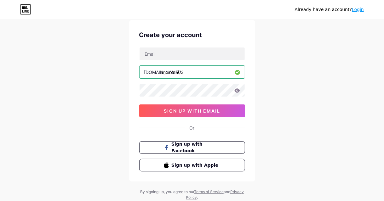
scroll to position [39, 0]
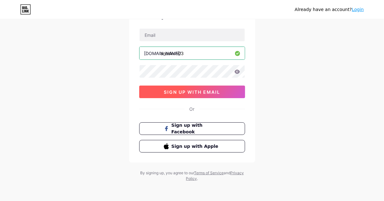
click at [195, 93] on span "sign up with email" at bounding box center [192, 91] width 56 height 5
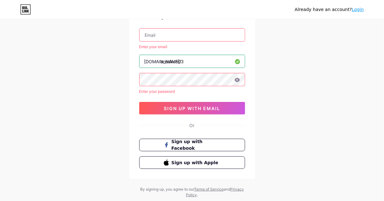
click at [186, 47] on div "Enter your email" at bounding box center [192, 47] width 106 height 6
click at [190, 32] on input "text" at bounding box center [191, 35] width 105 height 13
type input "[EMAIL_ADDRESS][DOMAIN_NAME]"
click at [235, 80] on icon at bounding box center [236, 80] width 5 height 4
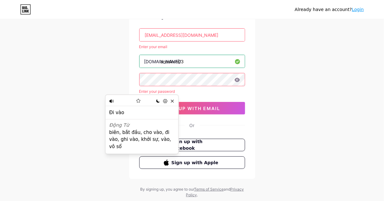
click at [310, 73] on div "Already have an account? Login Create your account [EMAIL_ADDRESS][DOMAIN_NAME]…" at bounding box center [192, 89] width 384 height 257
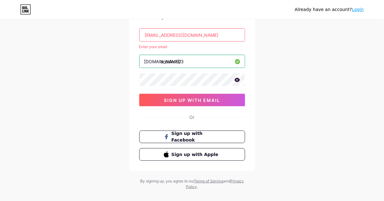
click at [237, 78] on icon at bounding box center [236, 80] width 5 height 4
click at [210, 35] on input "[EMAIL_ADDRESS][DOMAIN_NAME]" at bounding box center [191, 35] width 105 height 13
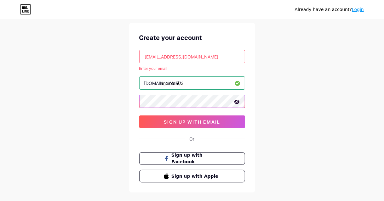
scroll to position [8, 0]
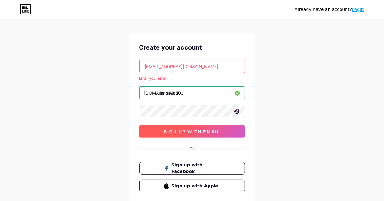
click at [186, 133] on span "sign up with email" at bounding box center [192, 131] width 56 height 5
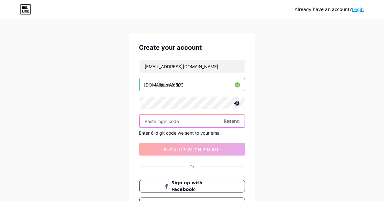
click at [173, 119] on input "text" at bounding box center [191, 121] width 105 height 13
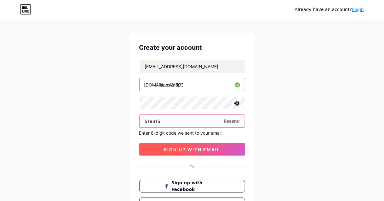
type input "519615"
click at [207, 147] on span "sign up with email" at bounding box center [192, 149] width 56 height 5
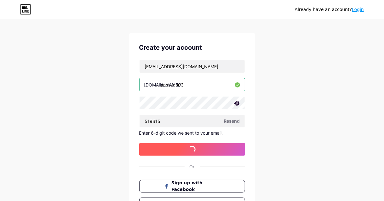
scroll to position [0, 0]
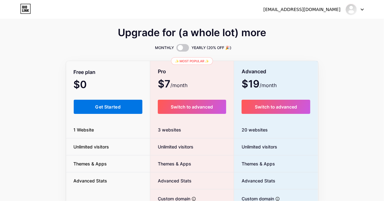
click at [115, 106] on span "Get Started" at bounding box center [107, 106] width 25 height 5
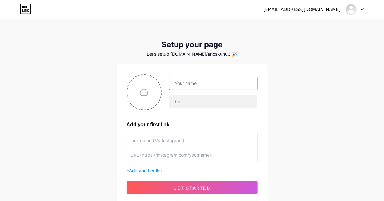
click at [194, 80] on input "text" at bounding box center [213, 83] width 88 height 13
type input "Anos Kun"
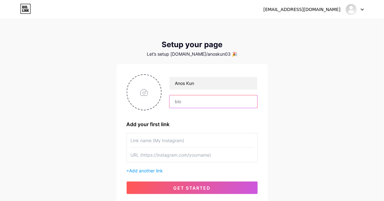
click at [203, 101] on input "text" at bounding box center [213, 101] width 88 height 13
paste input "Discover top health tips and resourses check the links below!"
type input "Discover top health tips and resourses check the links below!"
click at [146, 92] on input "file" at bounding box center [144, 92] width 34 height 35
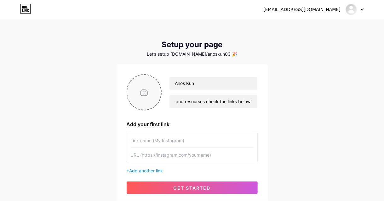
scroll to position [0, 0]
type input "C:\fakepath\d3188dd256b82a75a5da4ef103551084.jpg"
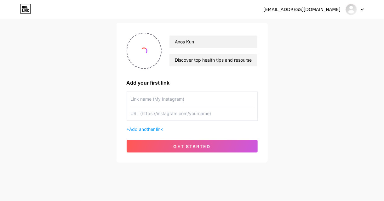
scroll to position [48, 0]
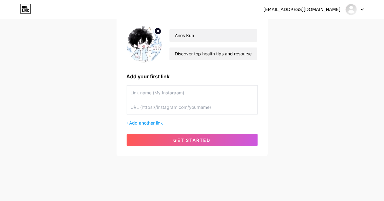
click at [170, 90] on input "text" at bounding box center [192, 93] width 123 height 14
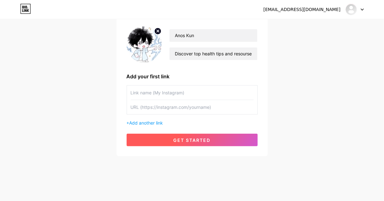
click at [179, 139] on span "get started" at bounding box center [191, 140] width 37 height 5
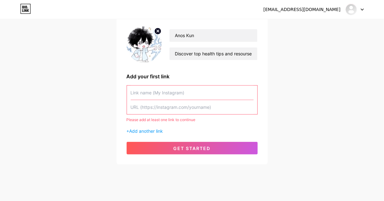
click at [154, 93] on input "text" at bounding box center [192, 93] width 123 height 14
click at [160, 113] on input "text" at bounding box center [192, 107] width 123 height 14
click at [163, 102] on input "text" at bounding box center [192, 107] width 123 height 14
click at [163, 98] on input "text" at bounding box center [192, 93] width 123 height 14
type input "V"
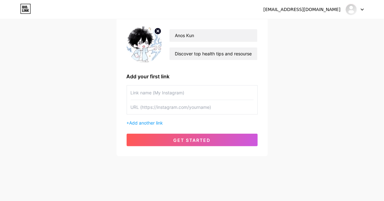
paste input "Click here to buy this product"
type input "Click here to buy this product"
click at [167, 106] on input "text" at bounding box center [192, 107] width 123 height 14
paste input "[URL][DOMAIN_NAME]"
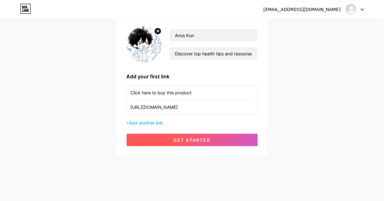
type input "[URL][DOMAIN_NAME]"
click at [175, 138] on span "get started" at bounding box center [191, 140] width 37 height 5
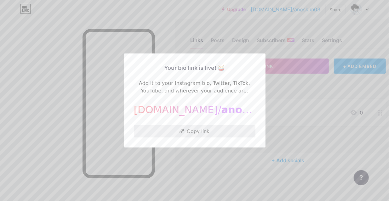
click at [175, 133] on button "Copy link" at bounding box center [195, 131] width 122 height 13
click at [207, 151] on div at bounding box center [194, 100] width 389 height 201
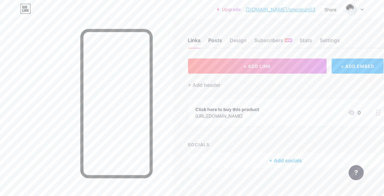
click at [218, 43] on div "Posts" at bounding box center [215, 42] width 14 height 11
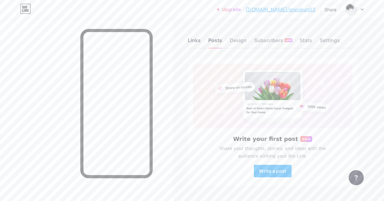
click at [198, 39] on div "Links" at bounding box center [194, 42] width 13 height 11
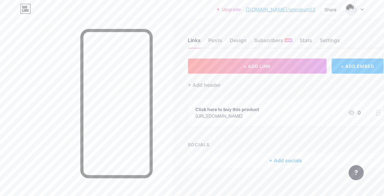
click at [314, 110] on div "Click here to buy this product [URL][DOMAIN_NAME] 0" at bounding box center [277, 112] width 165 height 14
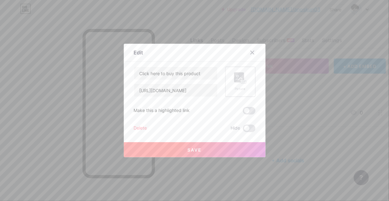
click at [234, 82] on rect at bounding box center [239, 77] width 10 height 10
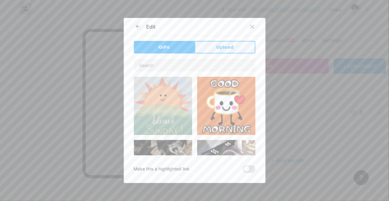
click at [216, 47] on span "Upload" at bounding box center [224, 47] width 17 height 7
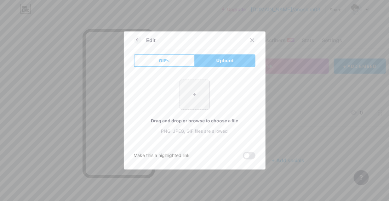
click at [191, 105] on input "file" at bounding box center [195, 95] width 30 height 30
type input "C:\fakepath\name.png"
click at [243, 156] on span at bounding box center [249, 156] width 13 height 8
click at [243, 157] on input "checkbox" at bounding box center [243, 157] width 0 height 0
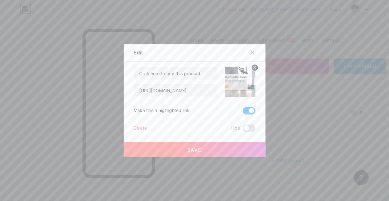
click at [233, 86] on img at bounding box center [240, 82] width 30 height 30
click at [246, 110] on span at bounding box center [249, 111] width 13 height 8
click at [243, 112] on input "checkbox" at bounding box center [243, 112] width 0 height 0
click at [134, 128] on div "Delete" at bounding box center [140, 129] width 13 height 8
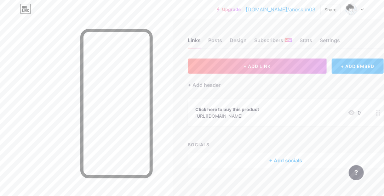
click at [222, 123] on span "Confirm" at bounding box center [228, 122] width 20 height 7
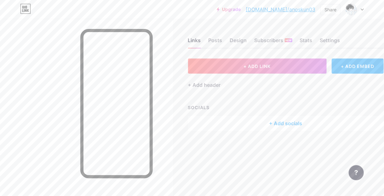
click at [247, 121] on div "+ Add socials" at bounding box center [285, 123] width 195 height 15
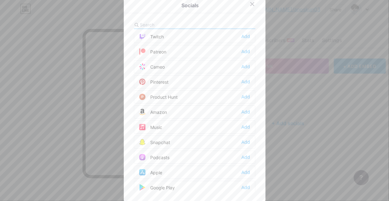
scroll to position [337, 0]
click at [184, 21] on input "text" at bounding box center [175, 24] width 70 height 7
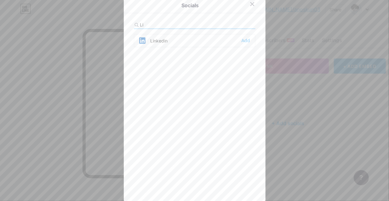
scroll to position [0, 0]
type input "Li"
click at [251, 4] on icon at bounding box center [252, 4] width 5 height 5
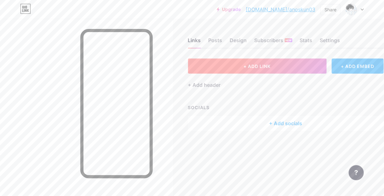
click at [280, 63] on button "+ ADD LINK" at bounding box center [257, 66] width 139 height 15
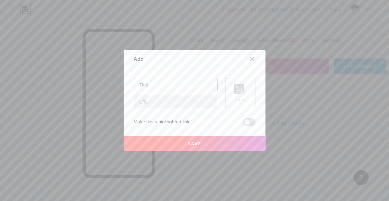
click at [173, 87] on input "text" at bounding box center [175, 84] width 83 height 13
click at [229, 94] on div "Picture" at bounding box center [240, 93] width 30 height 30
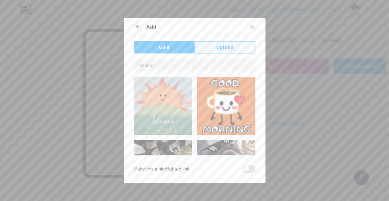
click at [219, 51] on button "Upload" at bounding box center [225, 47] width 61 height 13
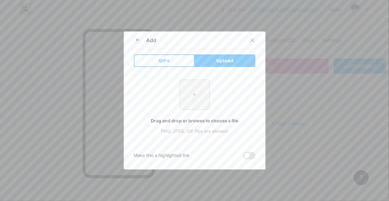
click at [199, 103] on input "file" at bounding box center [195, 95] width 30 height 30
type input "C:\fakepath\muscle-facts.jpg"
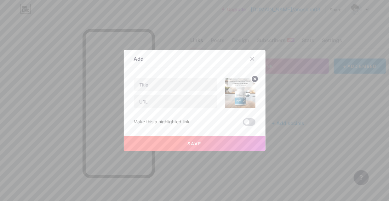
click at [247, 121] on span at bounding box center [249, 122] width 13 height 8
click at [243, 124] on input "checkbox" at bounding box center [243, 124] width 0 height 0
click at [164, 86] on input "text" at bounding box center [175, 84] width 83 height 13
type input "T"
click at [174, 81] on input "Cick link to buy thí product" at bounding box center [175, 84] width 83 height 13
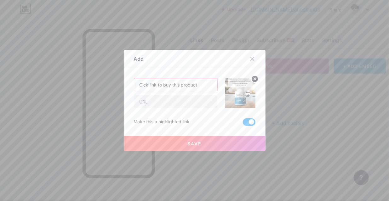
click at [186, 86] on input "Cick link to buy this product" at bounding box center [175, 84] width 83 height 13
paste input "Try Advanced Muscle Plus for faster muscle growth!"
type input "Try Advanced Muscle Plus for faster muscle growth!"
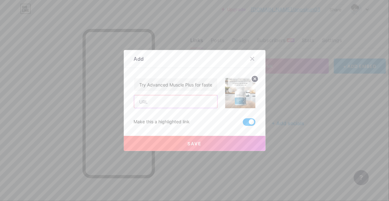
click at [159, 100] on input "text" at bounding box center [175, 101] width 83 height 13
paste input "[URL][DOMAIN_NAME]"
type input "[URL][DOMAIN_NAME]"
click at [202, 144] on button "Save" at bounding box center [195, 143] width 142 height 15
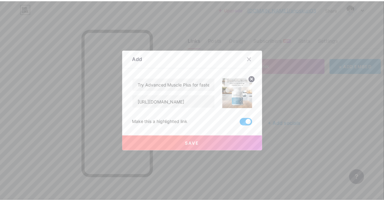
scroll to position [0, 0]
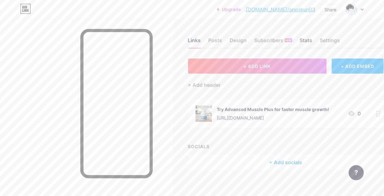
click at [312, 41] on div "Stats" at bounding box center [306, 42] width 13 height 11
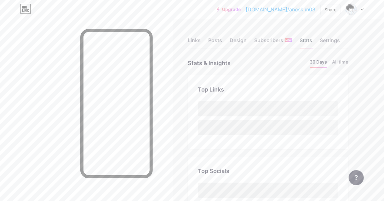
scroll to position [201, 384]
click at [338, 43] on div "Settings" at bounding box center [330, 42] width 20 height 11
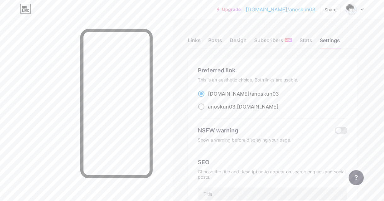
scroll to position [31, 0]
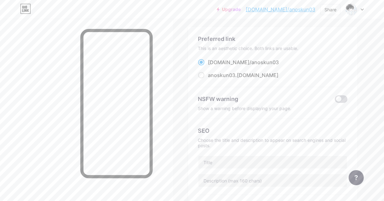
click at [339, 98] on span at bounding box center [341, 99] width 13 height 8
click at [335, 101] on input "checkbox" at bounding box center [335, 101] width 0 height 0
click at [342, 98] on span at bounding box center [341, 99] width 13 height 8
click at [335, 101] on input "checkbox" at bounding box center [335, 101] width 0 height 0
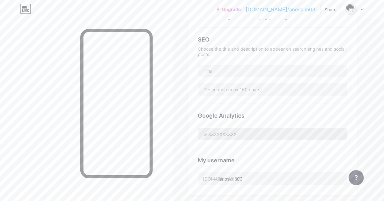
scroll to position [126, 0]
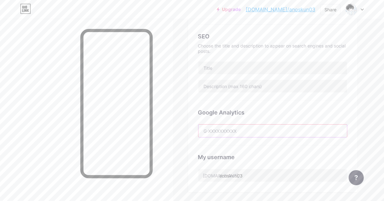
click at [235, 135] on input "text" at bounding box center [272, 131] width 149 height 13
click at [257, 115] on div "Google Analytics" at bounding box center [272, 112] width 149 height 8
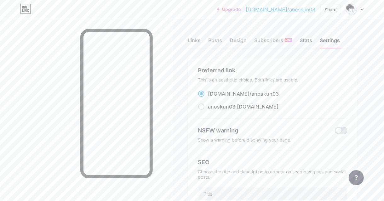
click at [309, 40] on div "Stats" at bounding box center [306, 42] width 13 height 11
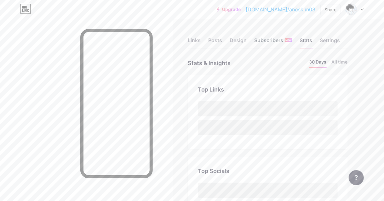
click at [274, 40] on div "Subscribers NEW" at bounding box center [273, 42] width 38 height 11
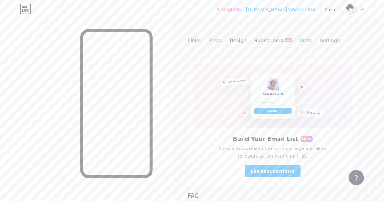
click at [235, 44] on div "Design" at bounding box center [238, 42] width 17 height 11
click at [285, 11] on link "[DOMAIN_NAME]/anoskun03" at bounding box center [281, 10] width 70 height 8
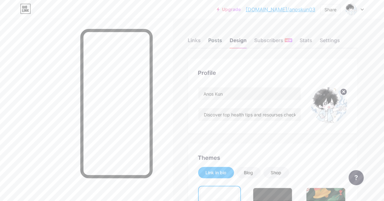
click at [216, 40] on div "Posts" at bounding box center [215, 42] width 14 height 11
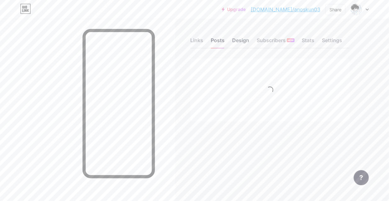
click at [238, 41] on div "Design" at bounding box center [240, 42] width 17 height 11
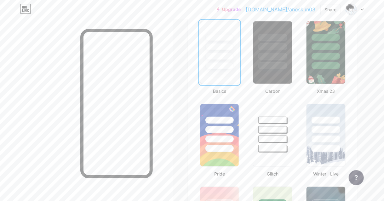
scroll to position [126, 0]
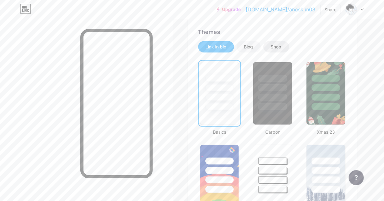
click at [282, 43] on div "Shop" at bounding box center [276, 46] width 26 height 11
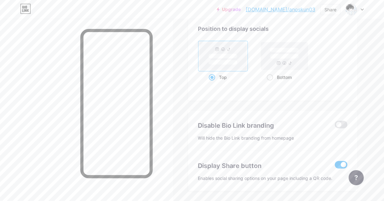
scroll to position [339, 0]
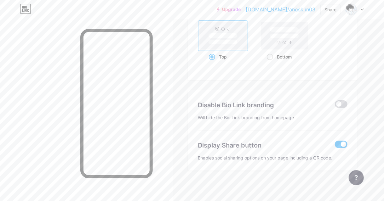
click at [339, 104] on span at bounding box center [341, 104] width 13 height 8
click at [335, 106] on input "checkbox" at bounding box center [335, 106] width 0 height 0
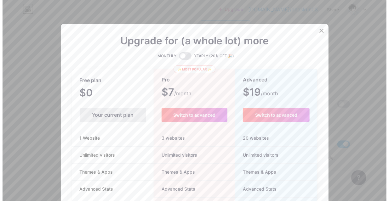
scroll to position [342, 0]
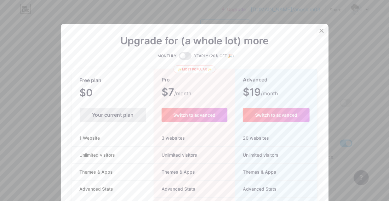
click at [320, 31] on icon at bounding box center [321, 30] width 5 height 5
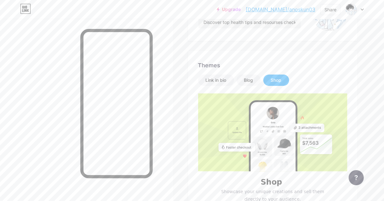
scroll to position [25, 0]
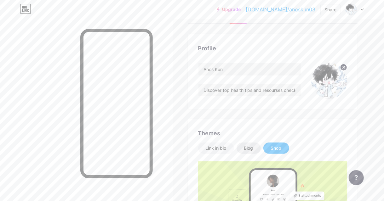
click at [250, 147] on div "Blog" at bounding box center [248, 148] width 9 height 6
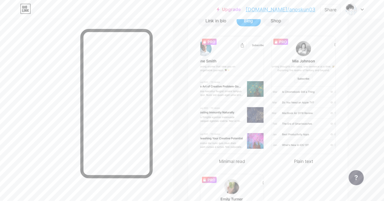
scroll to position [119, 0]
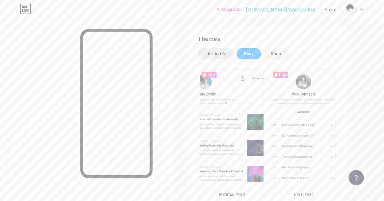
click at [226, 52] on div "Link in bio" at bounding box center [216, 54] width 21 height 6
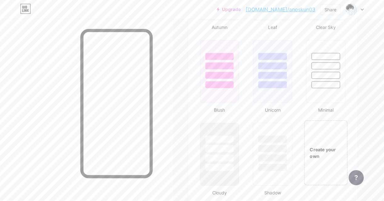
scroll to position [686, 0]
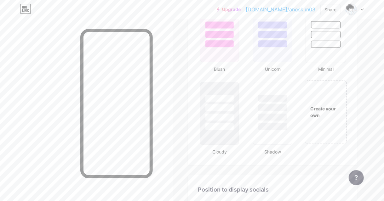
click at [321, 43] on div at bounding box center [326, 44] width 30 height 7
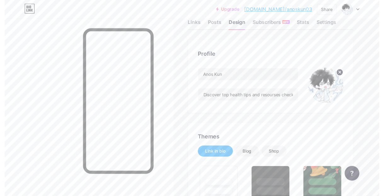
scroll to position [0, 0]
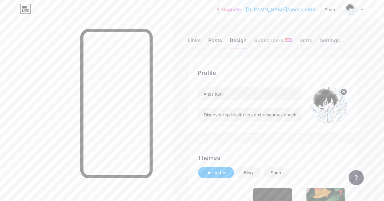
click at [215, 42] on div "Posts" at bounding box center [215, 42] width 14 height 11
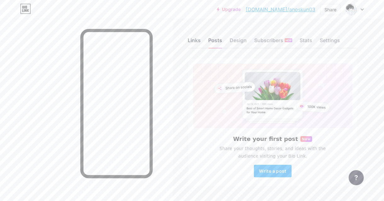
click at [197, 43] on div "Links" at bounding box center [194, 42] width 13 height 11
